Goal: Task Accomplishment & Management: Complete application form

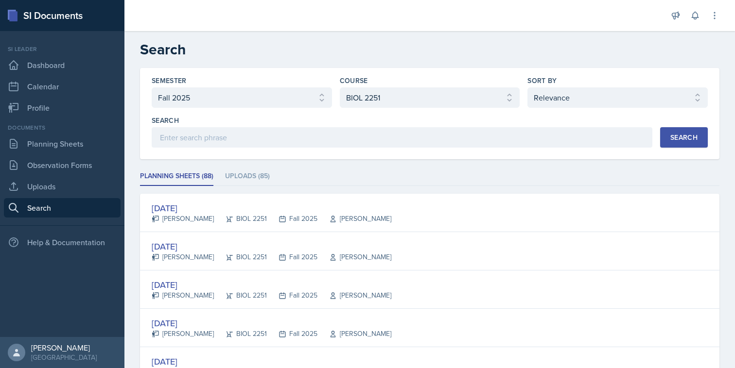
select select "2bed604d-1099-4043-b1bc-2365e8740244"
select select "7af7e509-a96f-40a7-91fb-963a61fbbc4a"
select select "1"
click at [78, 94] on link "Calendar" at bounding box center [62, 86] width 117 height 19
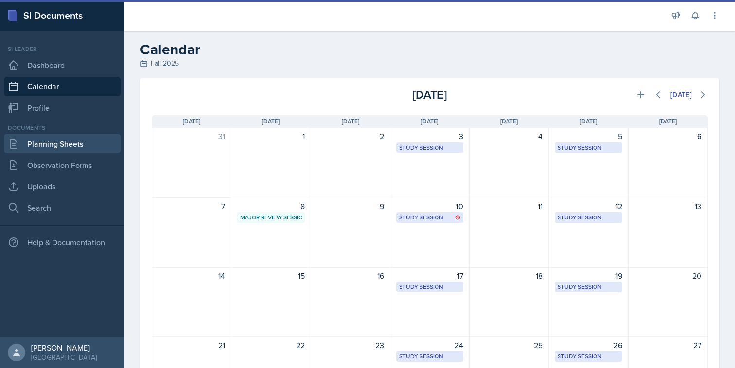
click at [72, 142] on link "Planning Sheets" at bounding box center [62, 143] width 117 height 19
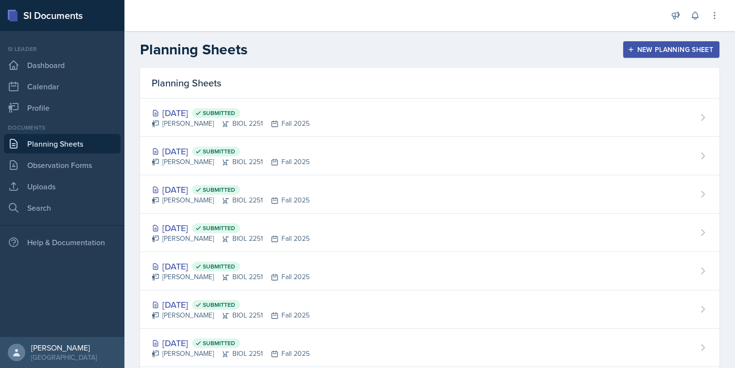
click at [665, 48] on div "New Planning Sheet" at bounding box center [672, 50] width 84 height 8
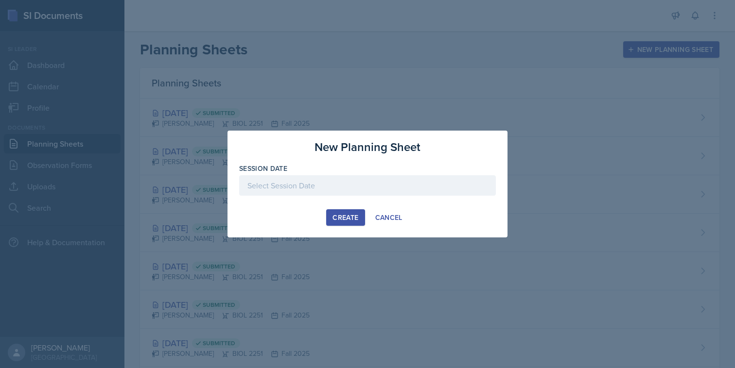
click at [447, 187] on div at bounding box center [367, 185] width 257 height 20
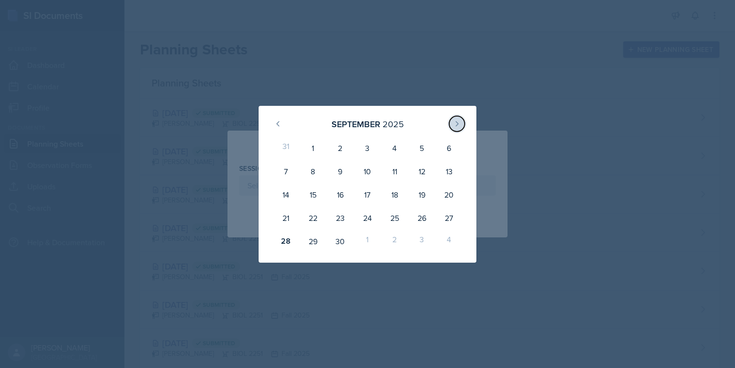
click at [457, 118] on button at bounding box center [457, 124] width 16 height 16
click at [427, 148] on div "3" at bounding box center [421, 148] width 27 height 23
type input "[DATE]"
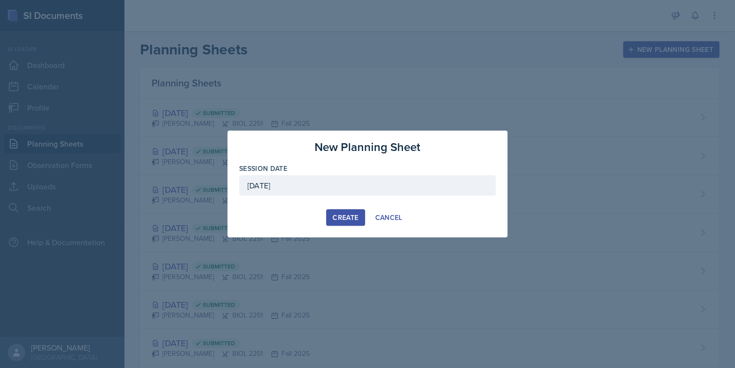
click at [348, 226] on div "New Planning Sheet Session Date [DATE] [DATE] 28 29 30 1 2 3 4 5 6 7 8 9 10 11 …" at bounding box center [368, 184] width 280 height 107
click at [348, 215] on div "Create" at bounding box center [346, 218] width 26 height 8
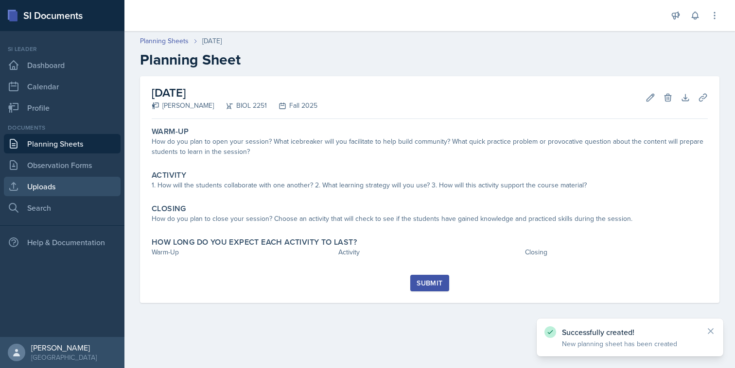
click at [72, 190] on link "Uploads" at bounding box center [62, 186] width 117 height 19
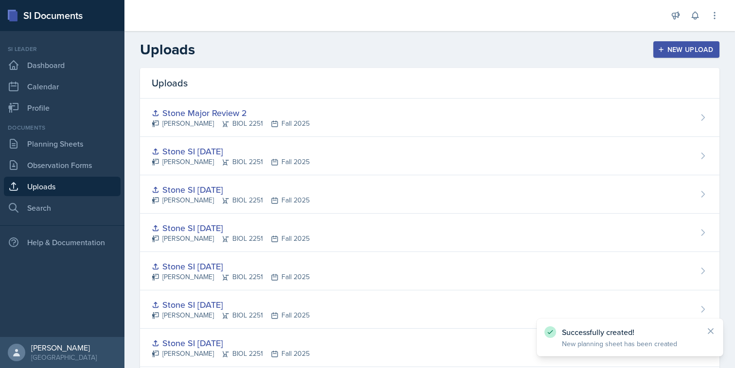
click at [695, 48] on div "New Upload" at bounding box center [687, 50] width 54 height 8
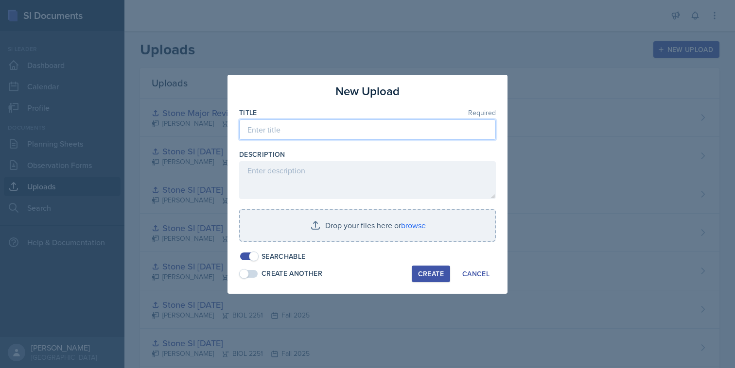
click at [444, 132] on input at bounding box center [367, 130] width 257 height 20
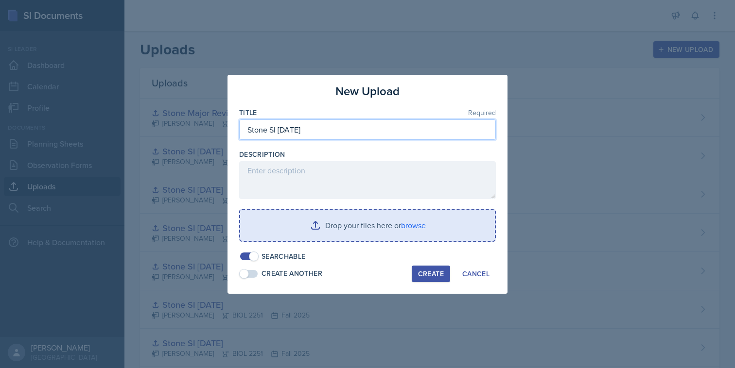
type input "Stone SI [DATE]"
click at [420, 216] on input "file" at bounding box center [367, 225] width 255 height 31
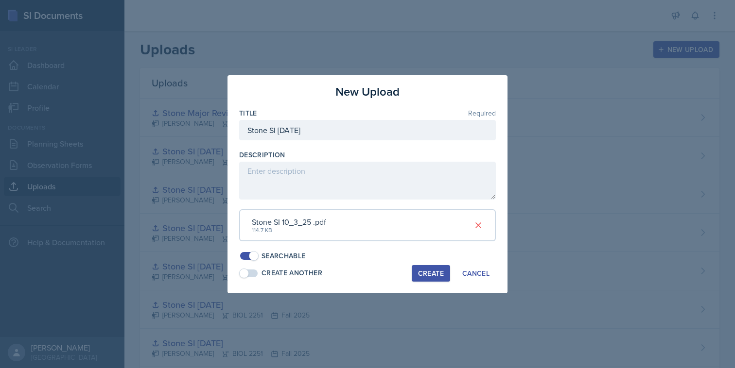
click at [436, 274] on div "Create" at bounding box center [431, 274] width 26 height 8
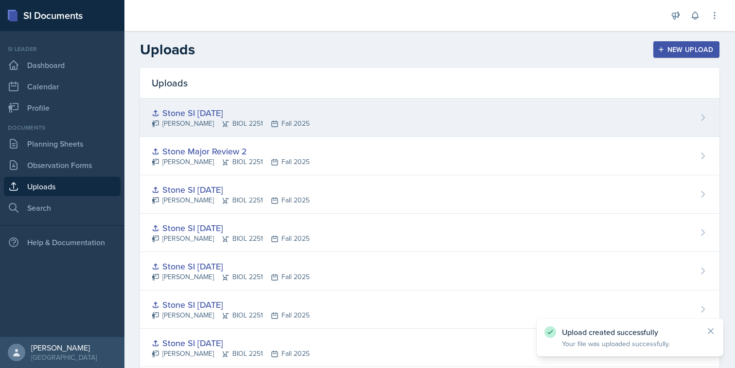
click at [443, 129] on div "Stone SI [DATE] [PERSON_NAME] BIOL 2251 Fall 2025" at bounding box center [429, 118] width 579 height 38
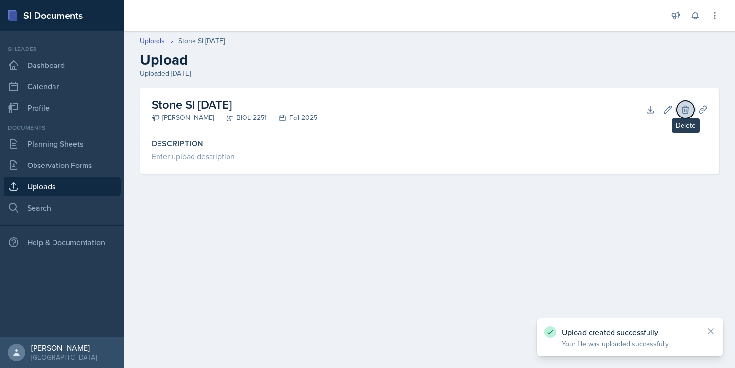
click at [693, 105] on button "Delete" at bounding box center [686, 110] width 18 height 18
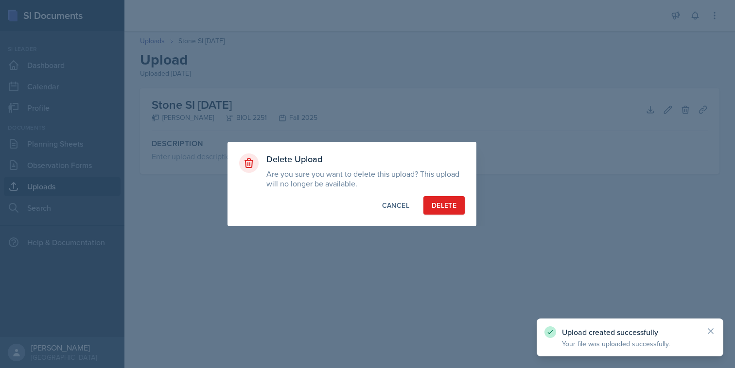
click at [700, 107] on div at bounding box center [367, 184] width 735 height 368
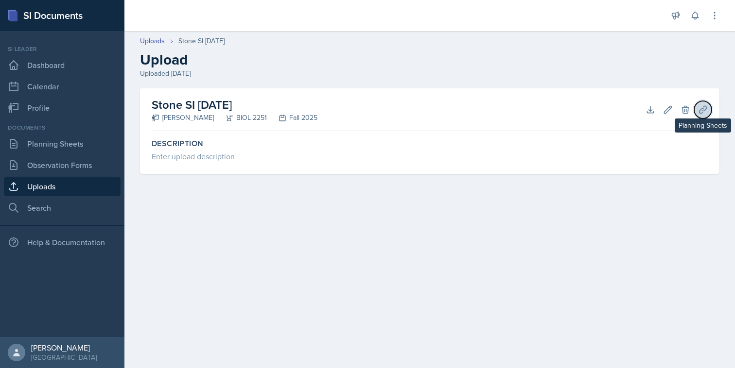
click at [700, 108] on icon at bounding box center [703, 110] width 10 height 10
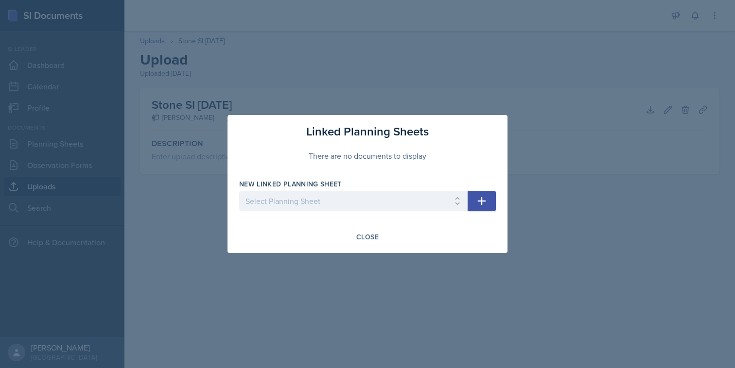
click at [483, 200] on icon "button" at bounding box center [482, 201] width 12 height 12
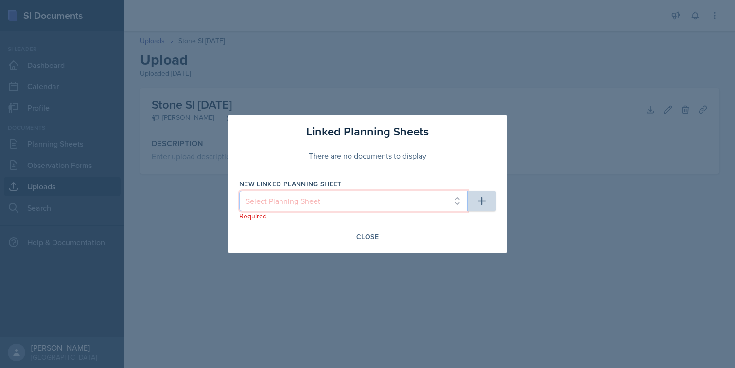
click at [426, 206] on select "Select Planning Sheet [DATE] [DATE] [DATE] [DATE] [DATE] [DATE] [DATE] [DATE] […" at bounding box center [353, 201] width 228 height 20
select select "dbc66c1f-37d8-467c-a5b0-34be0962a28b"
click at [239, 191] on select "Select Planning Sheet [DATE] [DATE] [DATE] [DATE] [DATE] [DATE] [DATE] [DATE] […" at bounding box center [353, 201] width 228 height 20
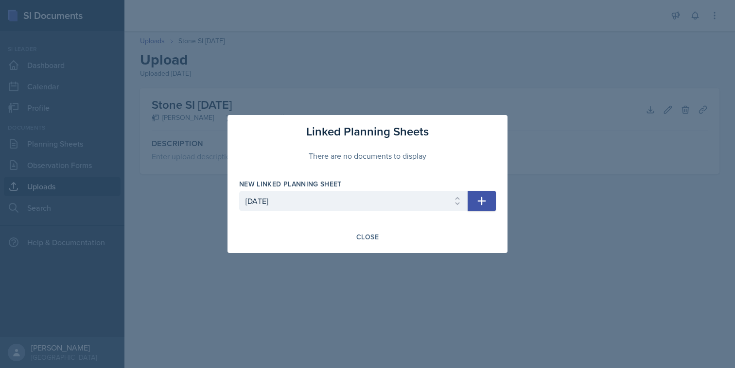
click at [495, 196] on button "button" at bounding box center [482, 201] width 28 height 20
select select
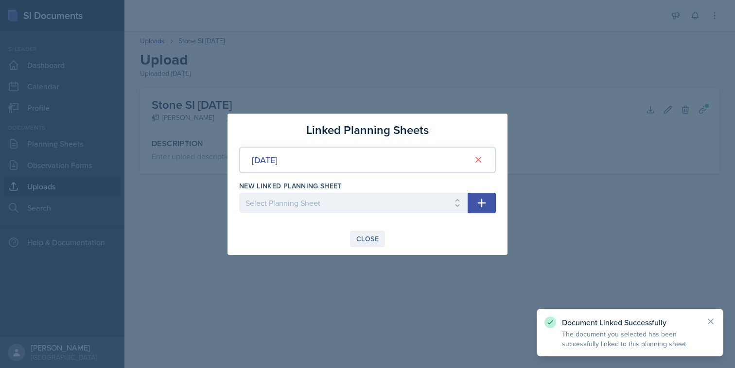
click at [380, 237] on button "Close" at bounding box center [367, 239] width 35 height 17
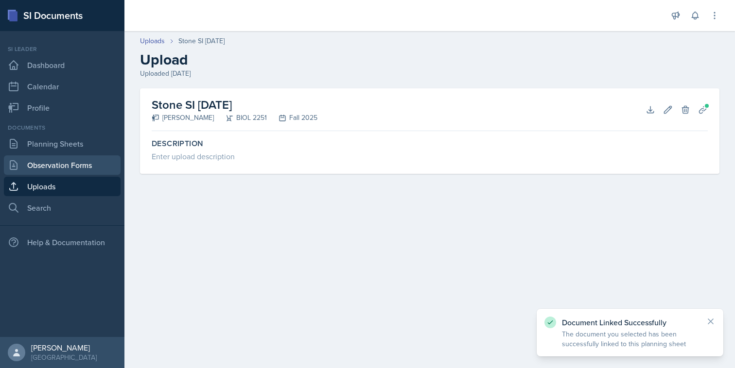
click at [96, 169] on link "Observation Forms" at bounding box center [62, 165] width 117 height 19
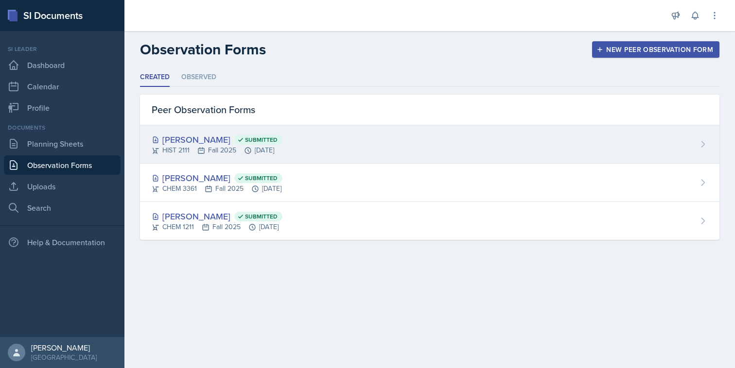
click at [165, 141] on div "[PERSON_NAME] Submitted" at bounding box center [217, 139] width 131 height 13
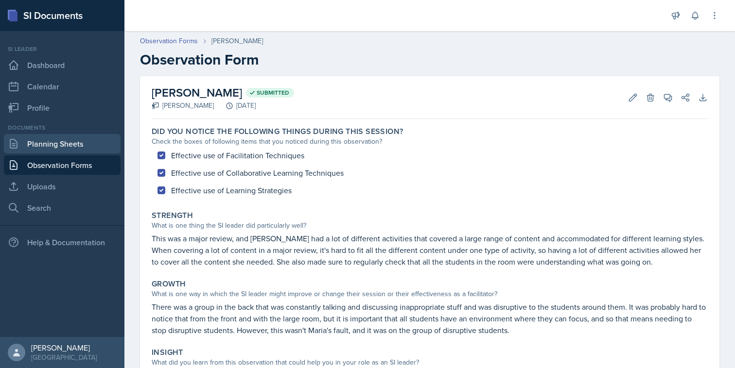
click at [83, 146] on link "Planning Sheets" at bounding box center [62, 143] width 117 height 19
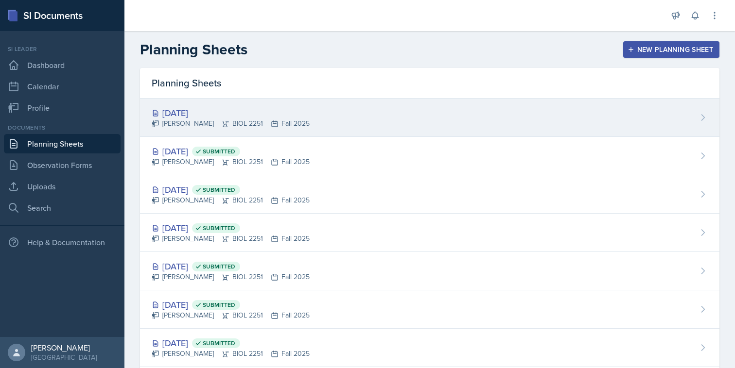
click at [289, 117] on div "[DATE]" at bounding box center [231, 112] width 158 height 13
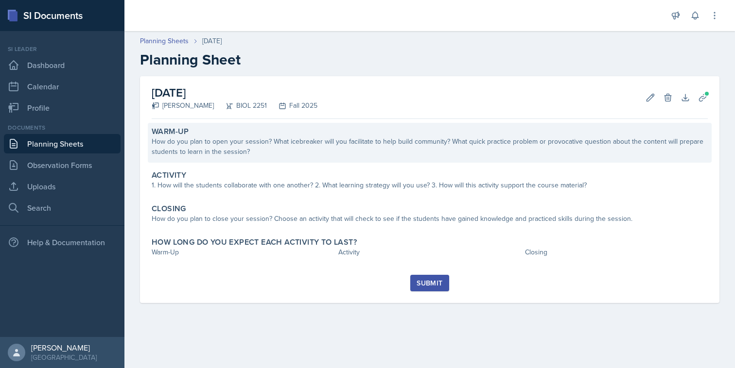
click at [479, 135] on div "Warm-Up" at bounding box center [430, 132] width 556 height 10
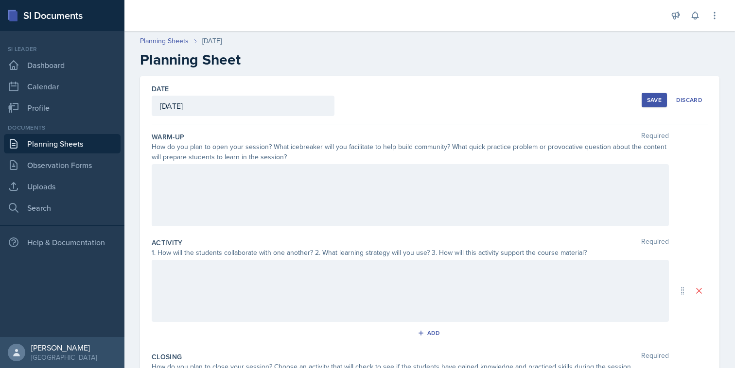
click at [377, 200] on div at bounding box center [410, 195] width 517 height 62
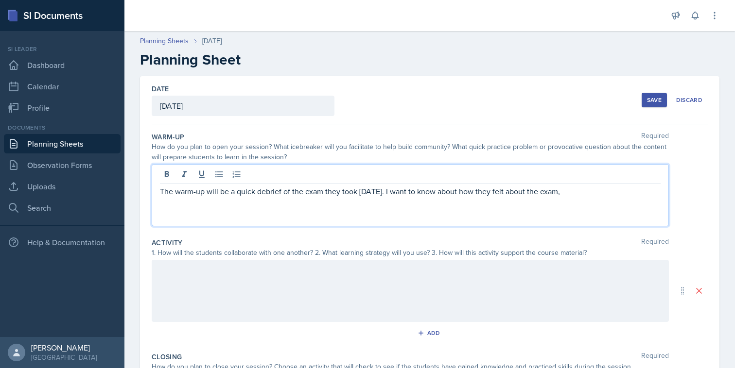
click at [504, 194] on p "The warm-up will be a quick debrief of the exam they took [DATE]. I want to kno…" at bounding box center [410, 192] width 501 height 12
click at [626, 196] on p "The warm-up will be a quick debrief of the exam they took [DATE]. I want to kno…" at bounding box center [410, 192] width 501 height 12
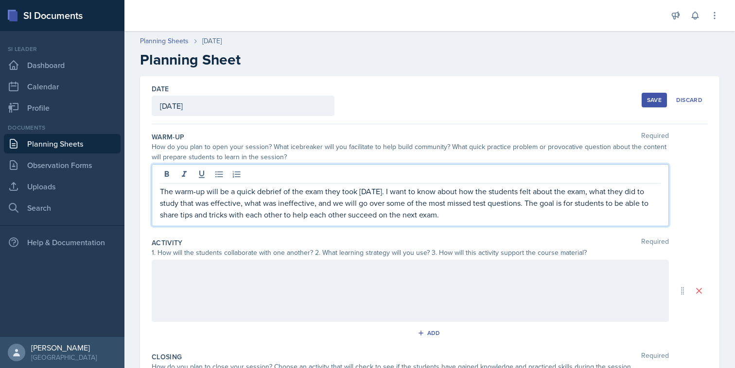
click at [540, 278] on div at bounding box center [410, 291] width 517 height 62
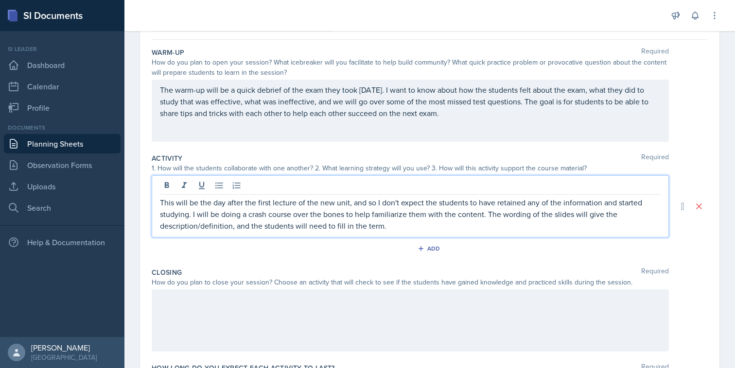
scroll to position [88, 0]
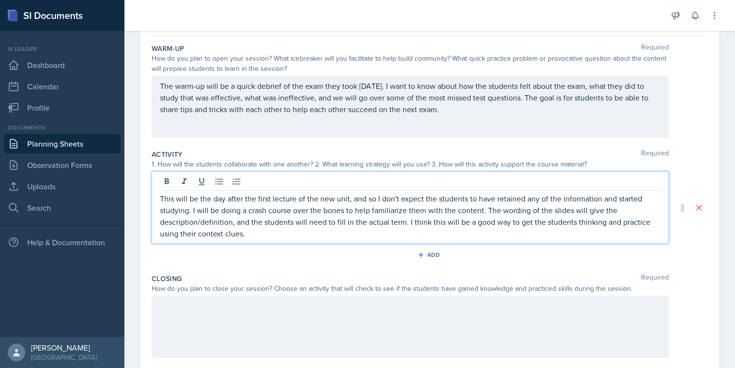
click at [605, 228] on p "This will be the day after the first lecture of the new unit, and so I don't ex…" at bounding box center [410, 216] width 501 height 47
click at [601, 220] on p "This will be the day after the first lecture of the new unit, and so I don't ex…" at bounding box center [410, 216] width 501 height 47
click at [555, 259] on div "Add" at bounding box center [430, 257] width 556 height 18
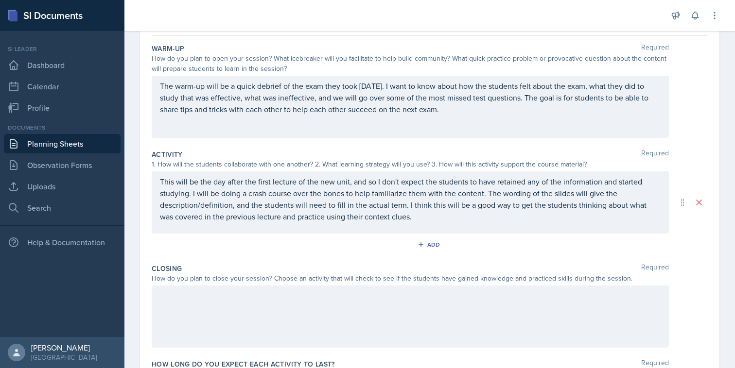
click at [467, 306] on div at bounding box center [410, 317] width 517 height 62
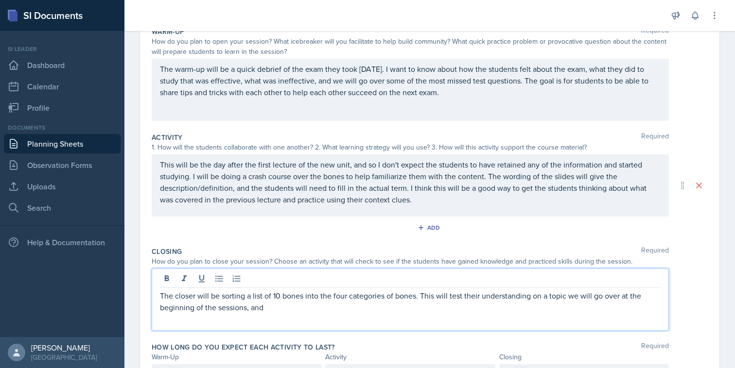
click at [293, 311] on p "The closer will be sorting a list of 10 bones into the four categories of bones…" at bounding box center [410, 301] width 501 height 23
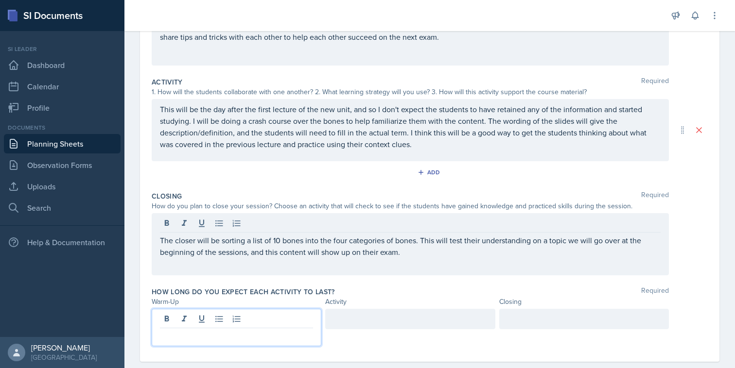
scroll to position [178, 0]
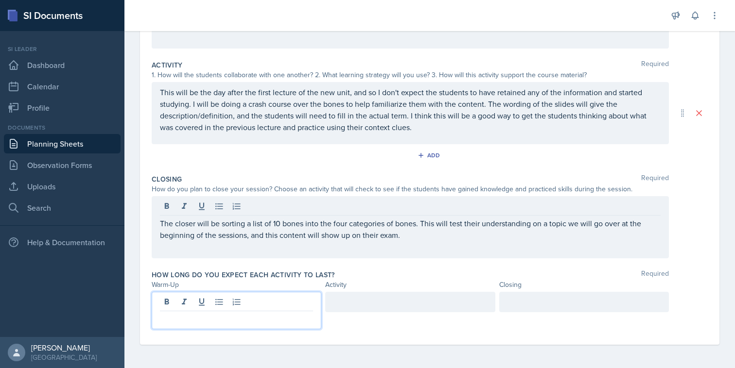
click at [243, 316] on p at bounding box center [236, 320] width 153 height 12
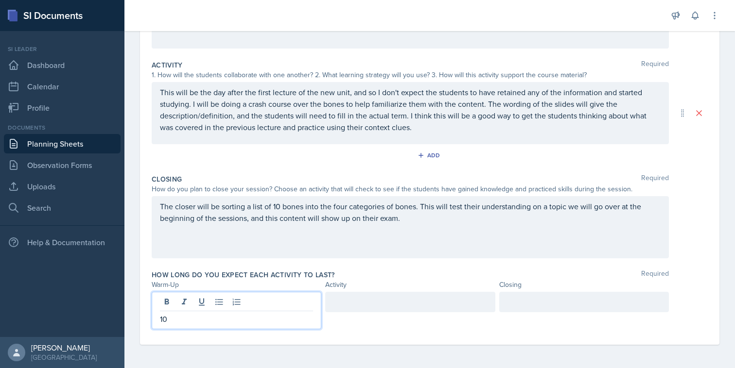
click at [462, 300] on div at bounding box center [410, 302] width 170 height 20
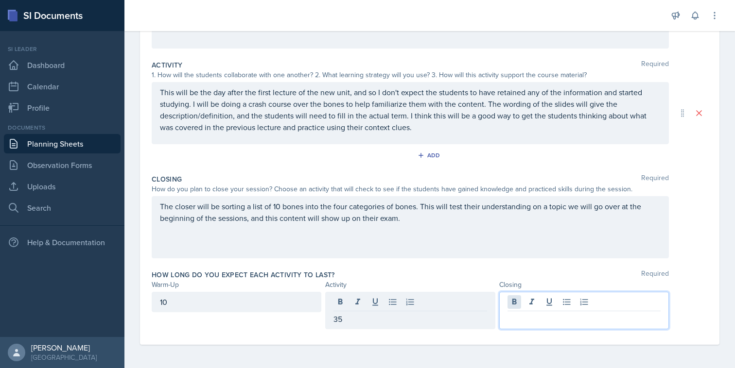
click at [508, 302] on div at bounding box center [584, 310] width 170 height 37
click at [598, 263] on div "Closing Required How do you plan to close your session? Choose an activity that…" at bounding box center [430, 219] width 556 height 96
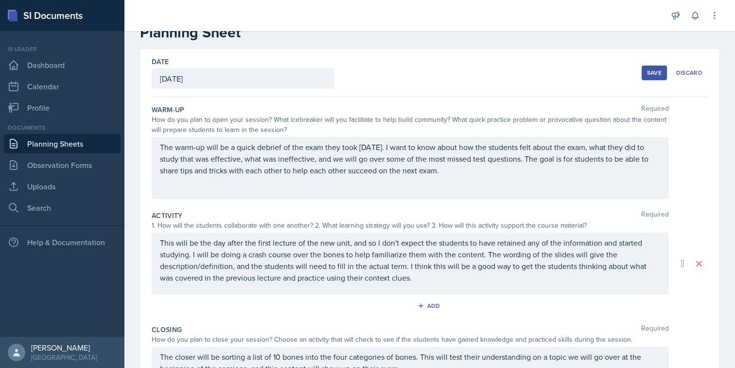
scroll to position [0, 0]
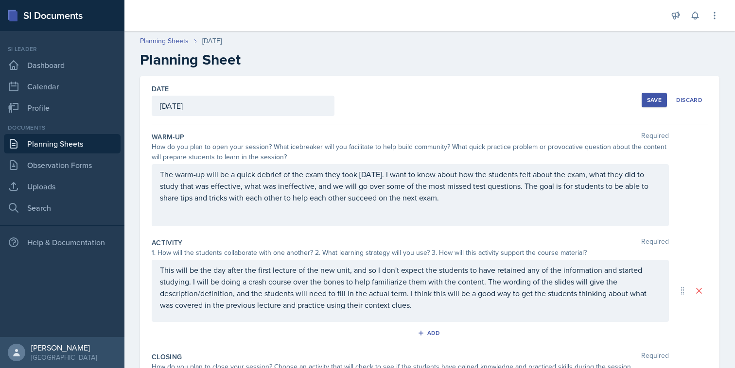
click at [658, 97] on div "Save" at bounding box center [654, 100] width 15 height 8
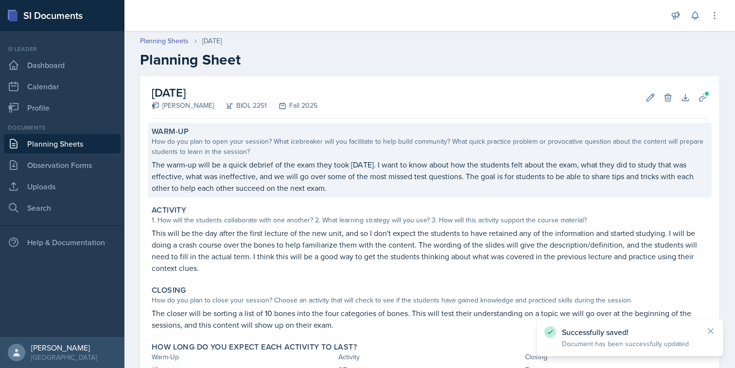
scroll to position [75, 0]
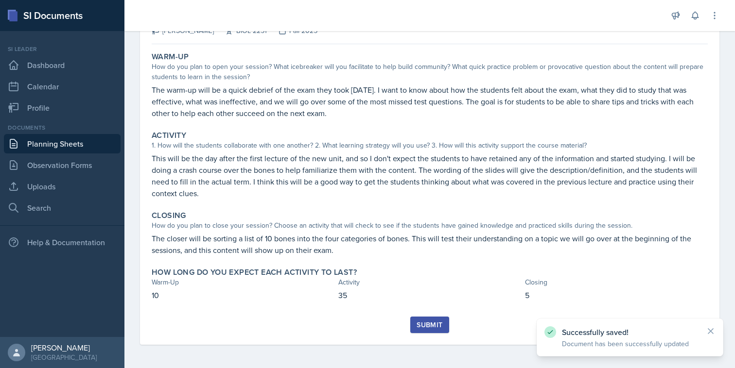
click at [410, 330] on div "Submit" at bounding box center [430, 331] width 556 height 28
click at [414, 329] on button "Submit" at bounding box center [429, 325] width 38 height 17
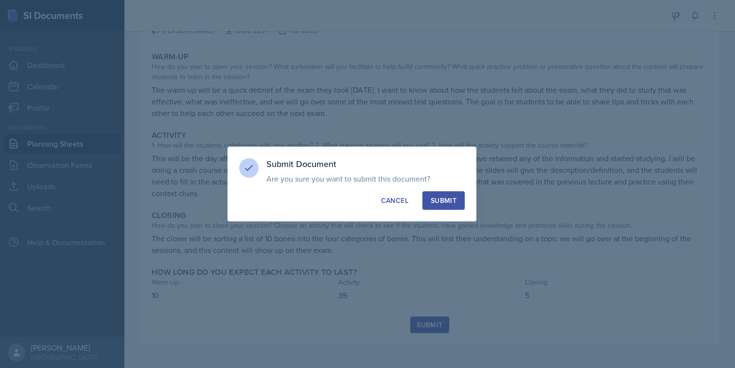
click at [436, 198] on div "Submit" at bounding box center [444, 201] width 26 height 10
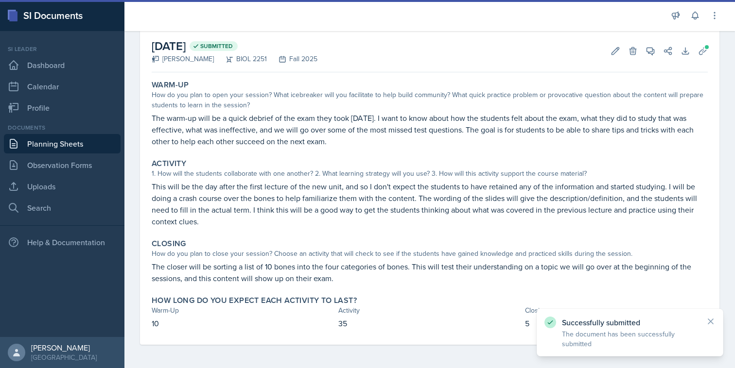
scroll to position [0, 0]
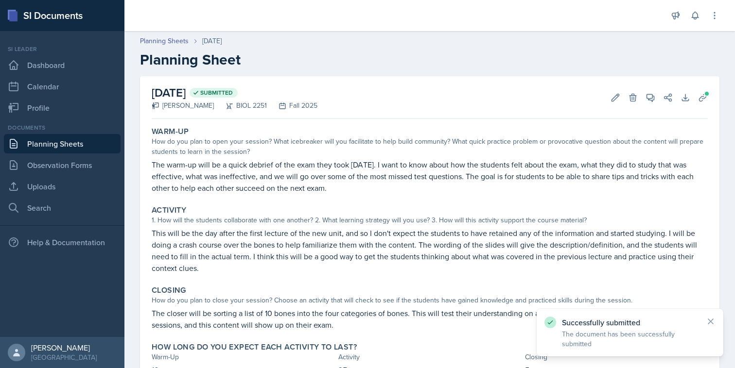
click at [74, 144] on link "Planning Sheets" at bounding box center [62, 143] width 117 height 19
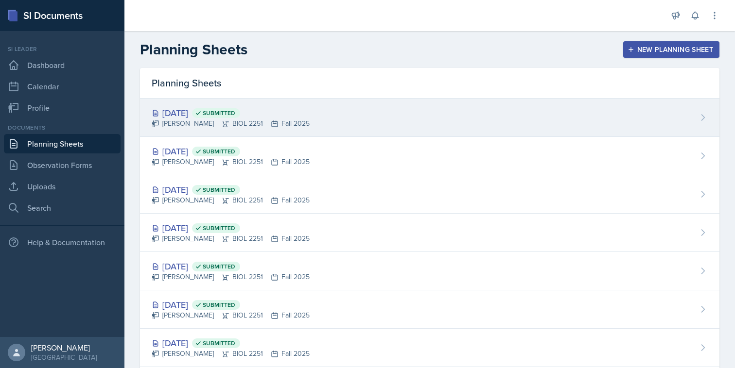
click at [279, 129] on div "[DATE] Submitted [PERSON_NAME] BIOL 2251 Fall 2025" at bounding box center [429, 118] width 579 height 38
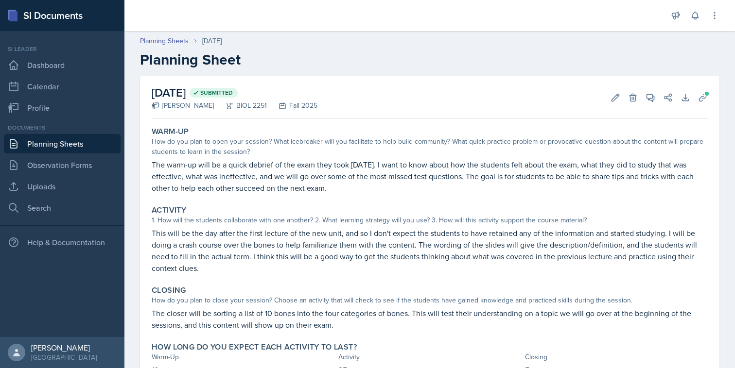
click at [88, 144] on link "Planning Sheets" at bounding box center [62, 143] width 117 height 19
